Goal: Check status: Check status

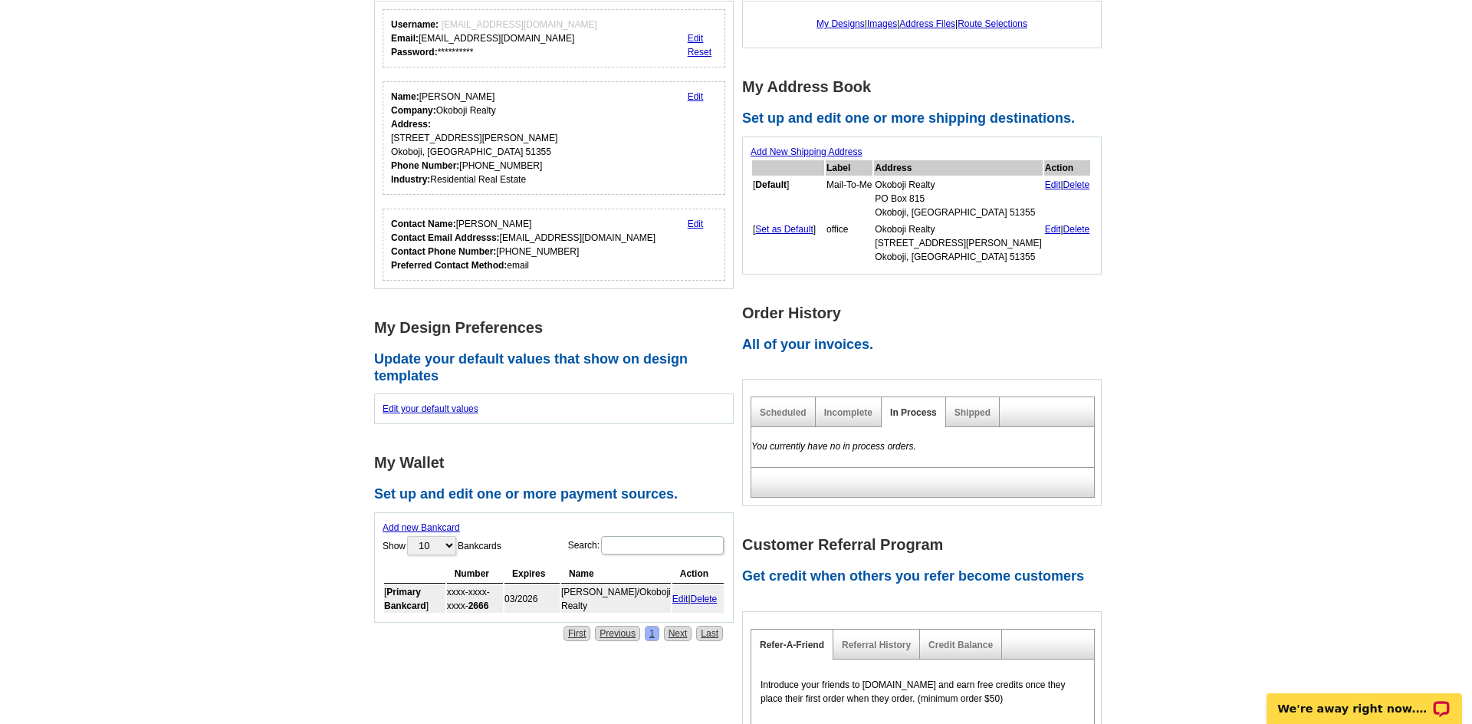
click at [968, 406] on div "Shipped" at bounding box center [973, 412] width 54 height 30
click at [969, 413] on link "Shipped" at bounding box center [973, 412] width 36 height 11
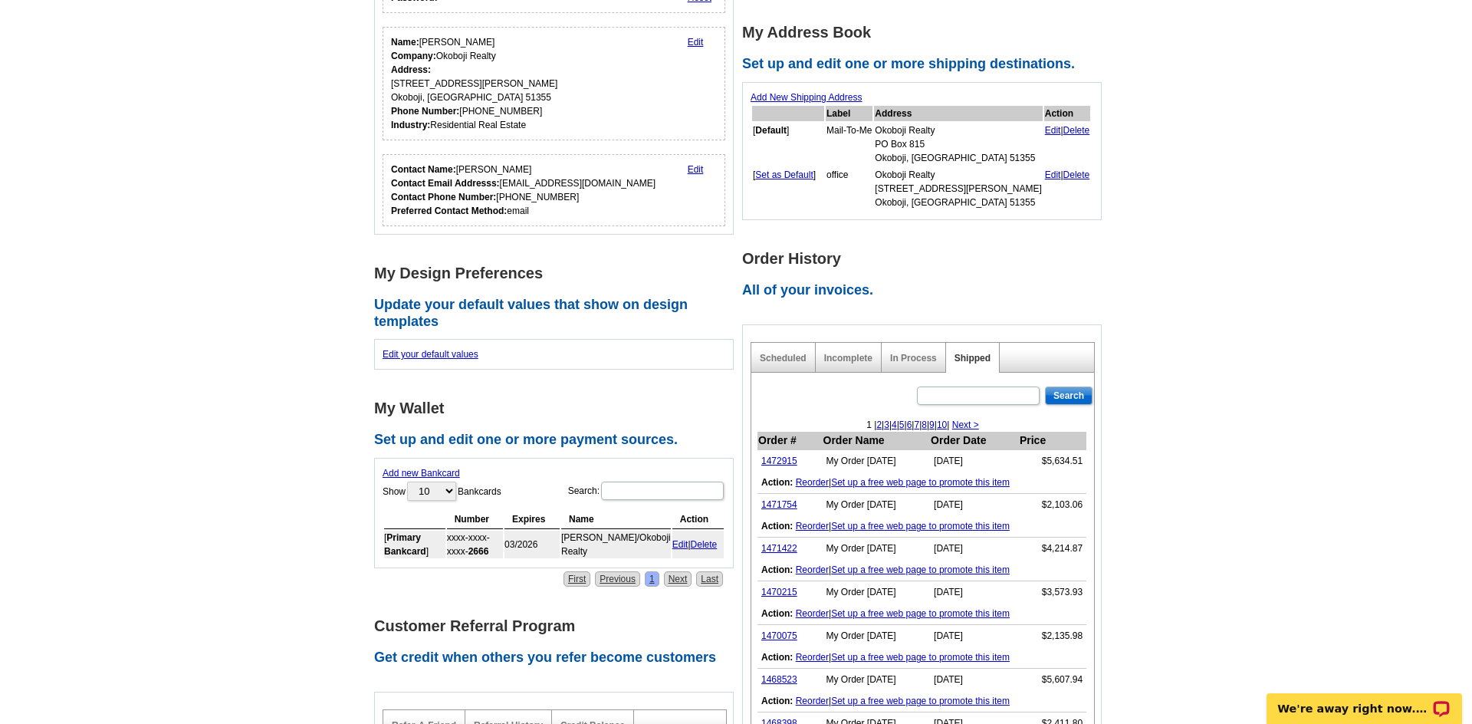
scroll to position [246, 0]
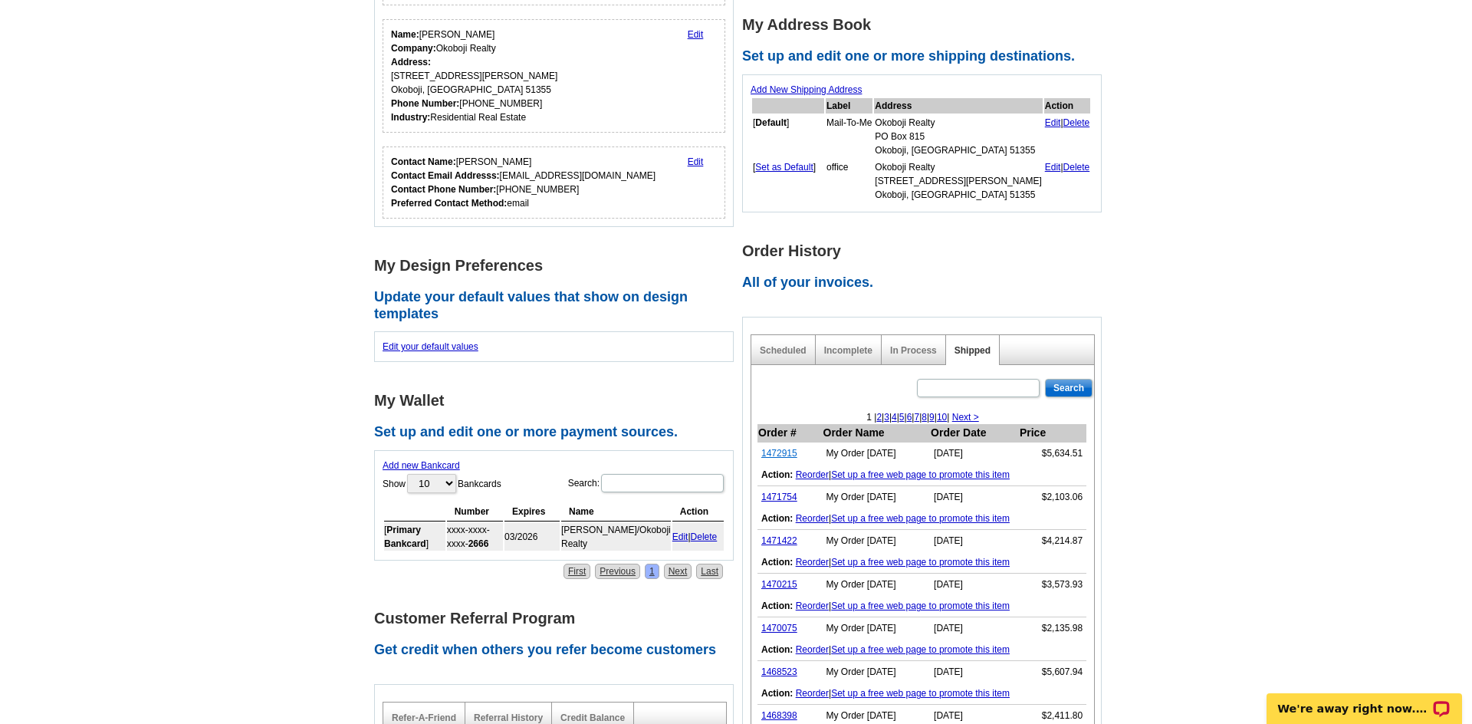
click at [778, 454] on link "1472915" at bounding box center [779, 453] width 36 height 11
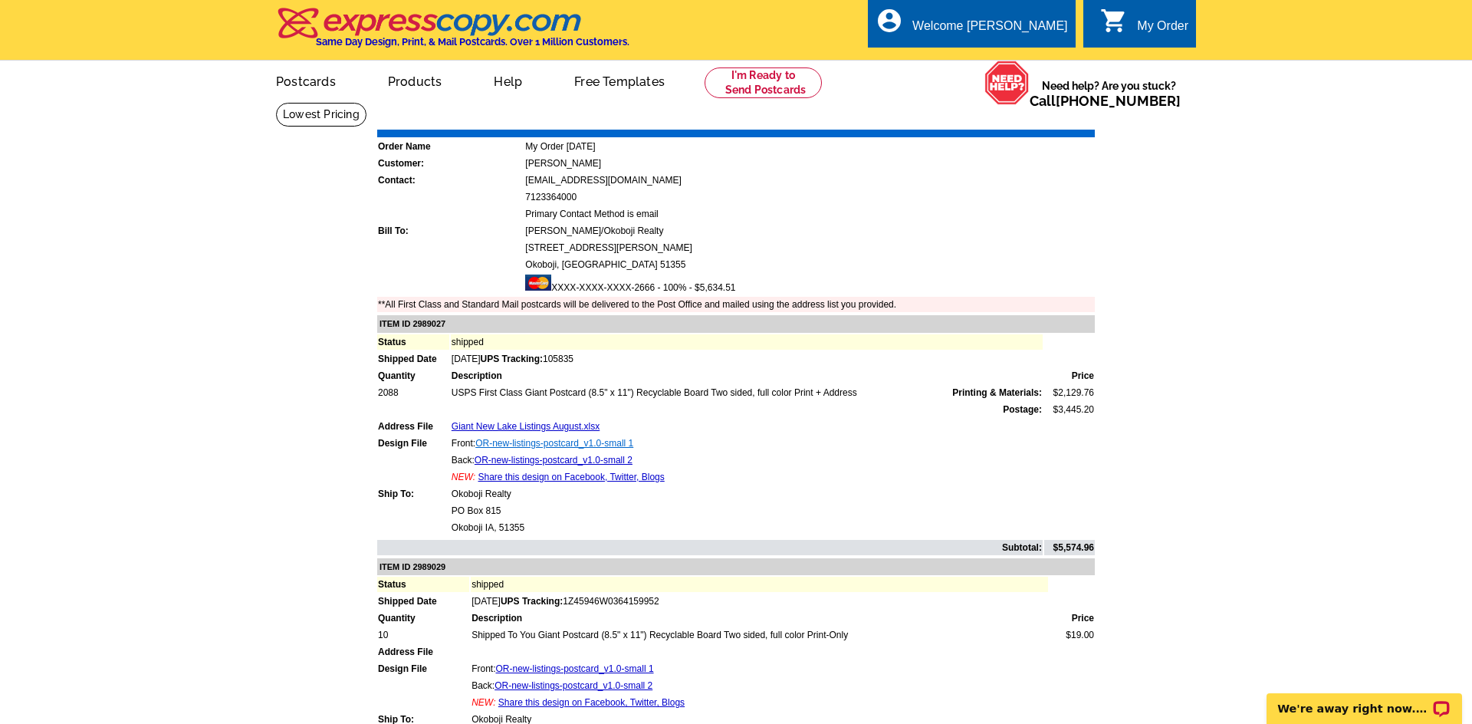
click at [564, 443] on link "OR-new-listings-postcard_v1.0-small 1" at bounding box center [554, 443] width 158 height 11
